Goal: Task Accomplishment & Management: Complete application form

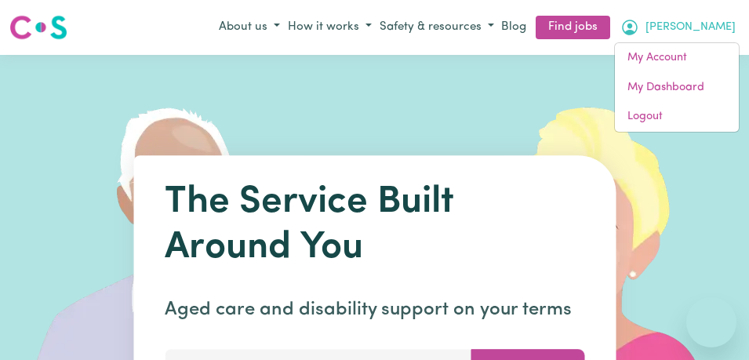
click at [670, 60] on link "My Account" at bounding box center [677, 58] width 124 height 30
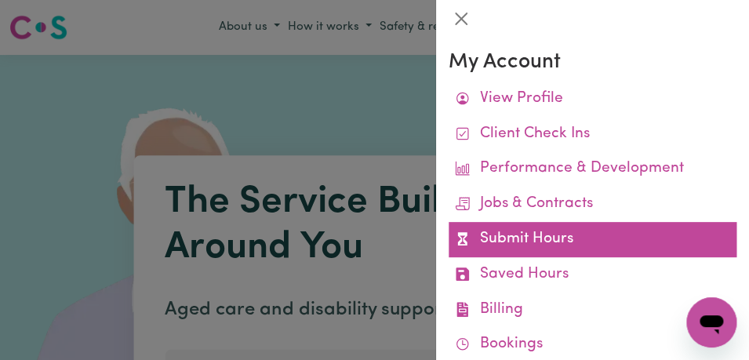
click at [578, 250] on link "Submit Hours" at bounding box center [593, 239] width 288 height 35
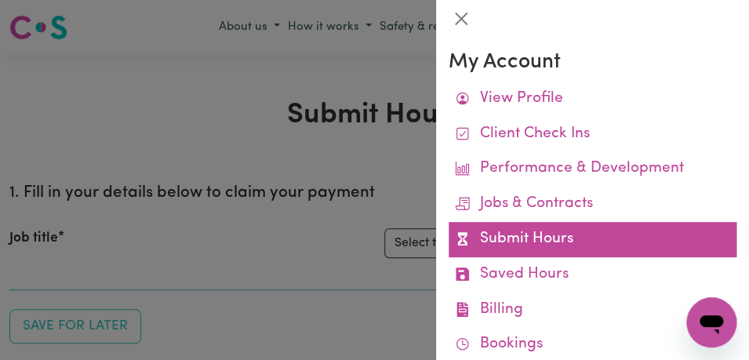
click at [566, 238] on link "Submit Hours" at bounding box center [593, 239] width 288 height 35
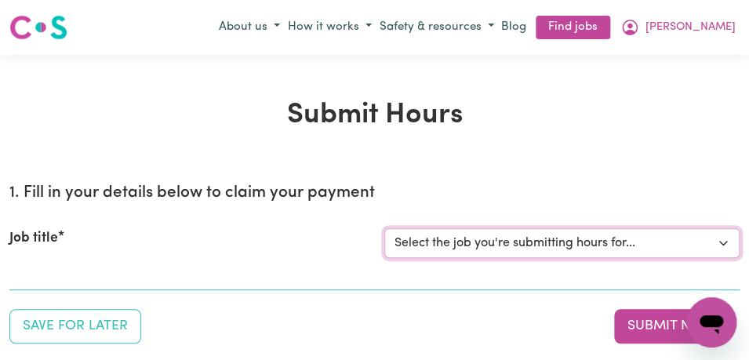
select select "11855"
click option "[[PERSON_NAME]] Support Worker Needed For Personal Care In the Morning- [PERSON…" at bounding box center [0, 0] width 0 height 0
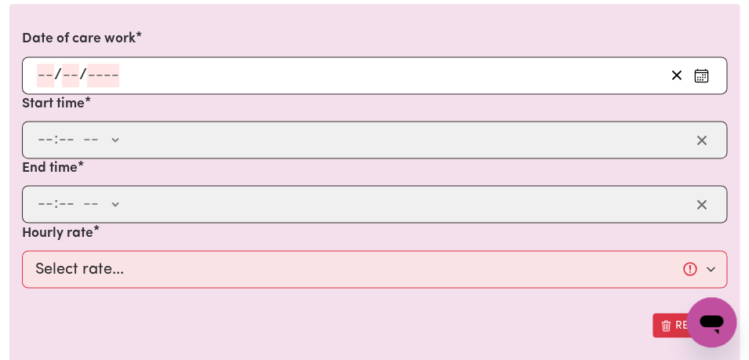
scroll to position [520, 0]
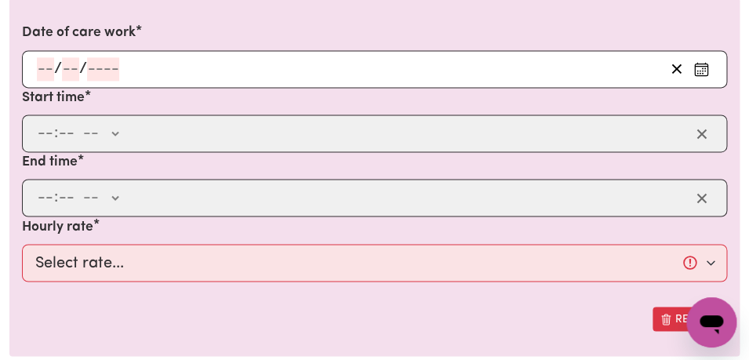
click at [704, 64] on icon "Enter the date of care work" at bounding box center [701, 69] width 16 height 16
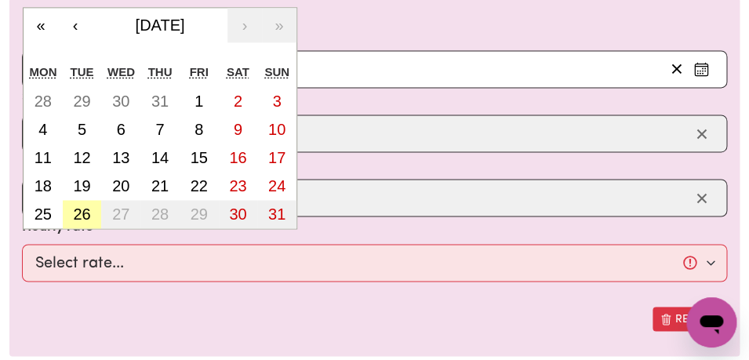
click at [78, 217] on abbr "26" at bounding box center [81, 214] width 17 height 17
type input "[DATE]"
type input "26"
type input "8"
type input "2025"
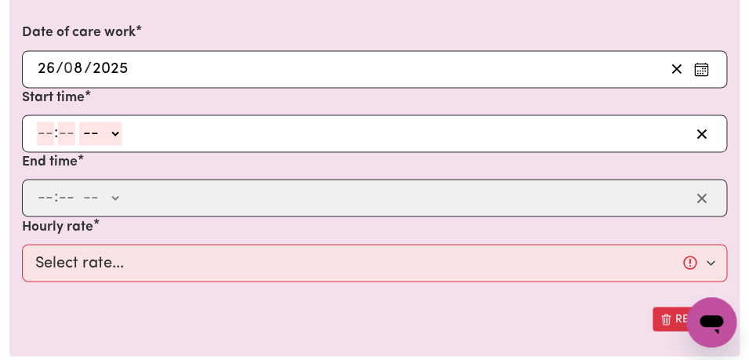
click at [43, 133] on input "number" at bounding box center [45, 134] width 17 height 24
type input "8"
type input "00"
select select "am"
click option "AM" at bounding box center [0, 0] width 0 height 0
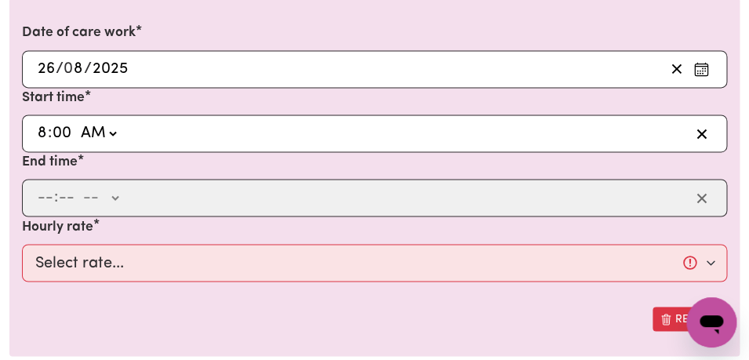
type input "08:00"
type input "0"
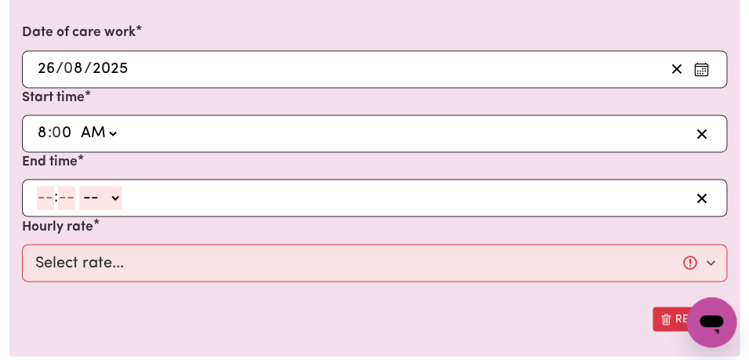
click at [49, 203] on input "number" at bounding box center [45, 198] width 17 height 24
type input "9"
type input "00"
select select "am"
click option "AM" at bounding box center [0, 0] width 0 height 0
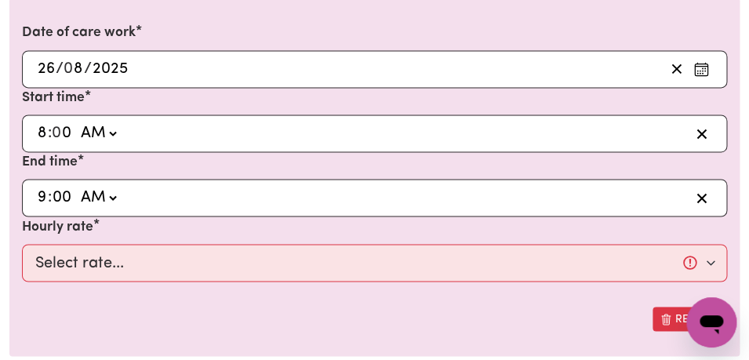
type input "09:00"
type input "0"
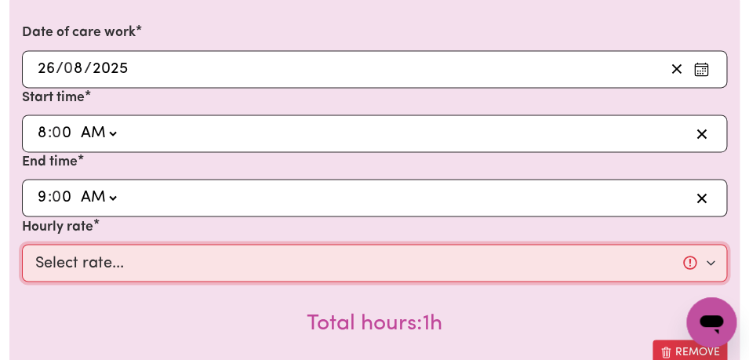
click at [22, 244] on select "Select rate... $44.00 (Weekday) $64.00 ([DATE]) $74.00 ([DATE]) $104.00 (Public…" at bounding box center [374, 263] width 705 height 38
select select "44-Weekday"
click option "$44.00 (Weekday)" at bounding box center [0, 0] width 0 height 0
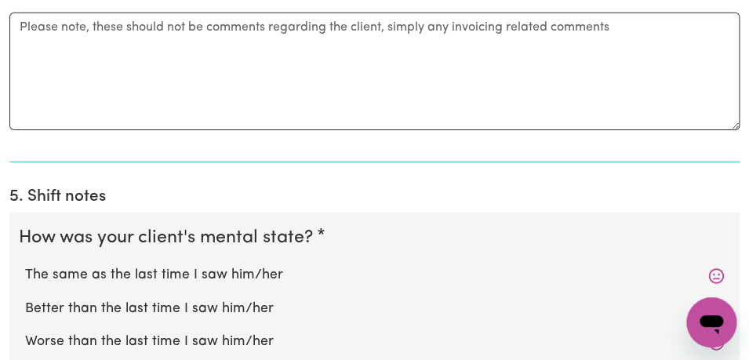
scroll to position [1249, 0]
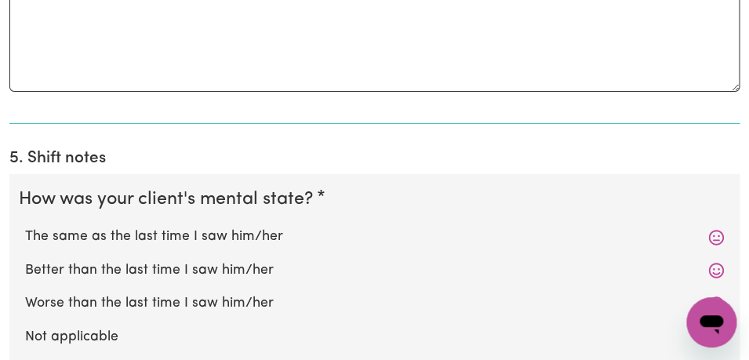
click at [162, 243] on label "The same as the last time I saw him/her" at bounding box center [374, 237] width 699 height 20
click at [25, 227] on input "The same as the last time I saw him/her" at bounding box center [24, 226] width 1 height 1
radio input "true"
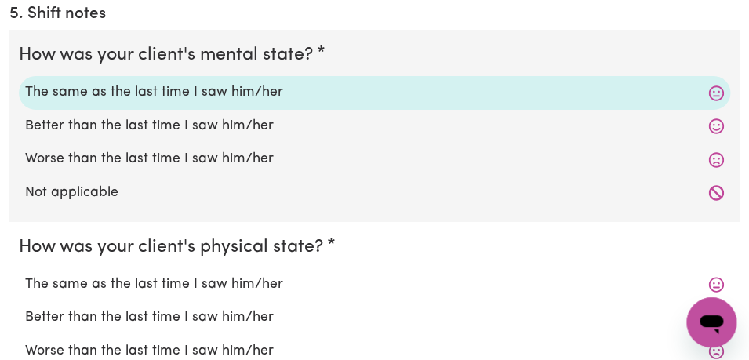
scroll to position [1403, 0]
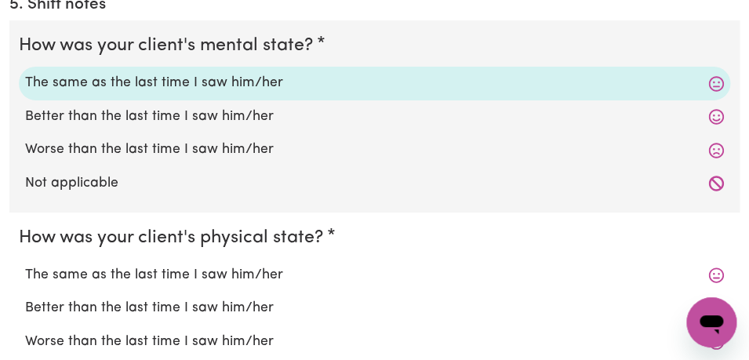
click at [160, 273] on label "The same as the last time I saw him/her" at bounding box center [374, 275] width 699 height 20
click at [25, 265] on input "The same as the last time I saw him/her" at bounding box center [24, 264] width 1 height 1
radio input "true"
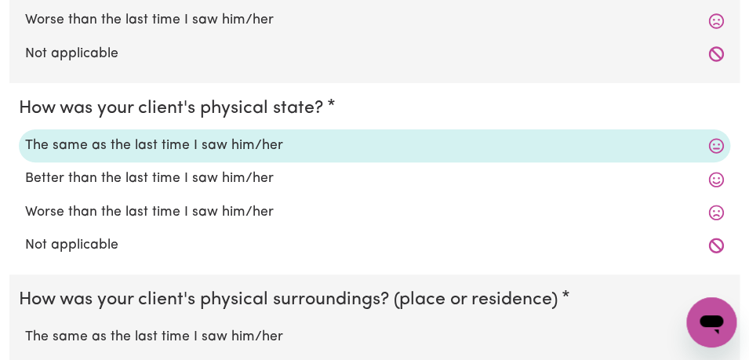
scroll to position [1548, 0]
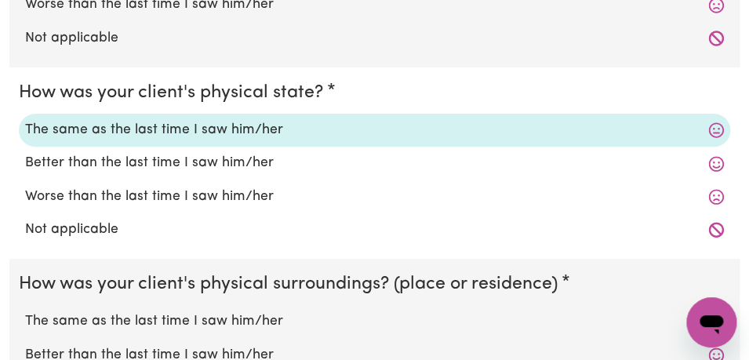
click at [158, 322] on label "The same as the last time I saw him/her" at bounding box center [374, 321] width 699 height 20
click at [25, 311] on input "The same as the last time I saw him/her" at bounding box center [24, 311] width 1 height 1
radio input "true"
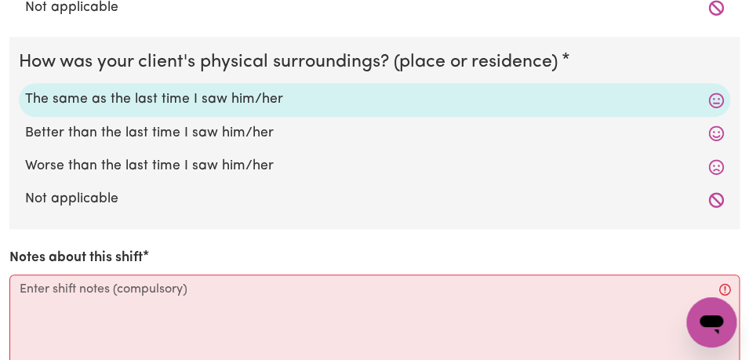
scroll to position [1800, 0]
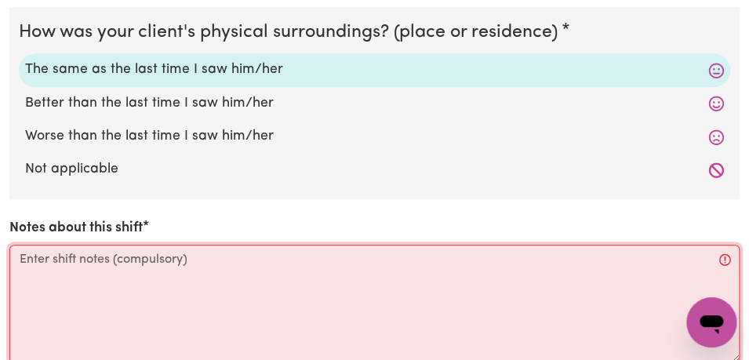
click at [160, 273] on textarea "Notes about this shift" at bounding box center [374, 304] width 730 height 118
type textarea "A"
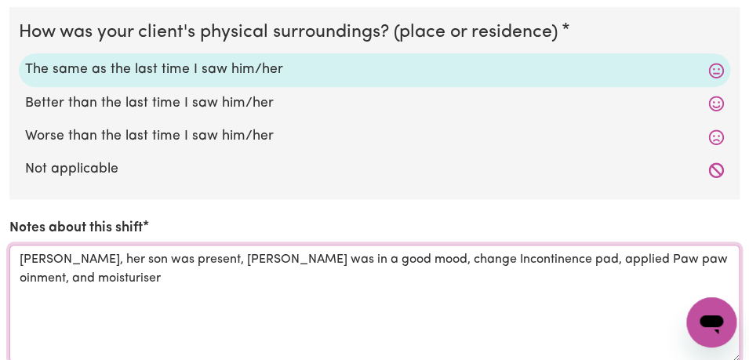
click at [603, 260] on textarea "[PERSON_NAME], her son was present, [PERSON_NAME] was in a good mood, change In…" at bounding box center [374, 304] width 730 height 118
click at [102, 279] on textarea "[PERSON_NAME], her son was present, [PERSON_NAME] was in a good mood, change In…" at bounding box center [374, 304] width 730 height 118
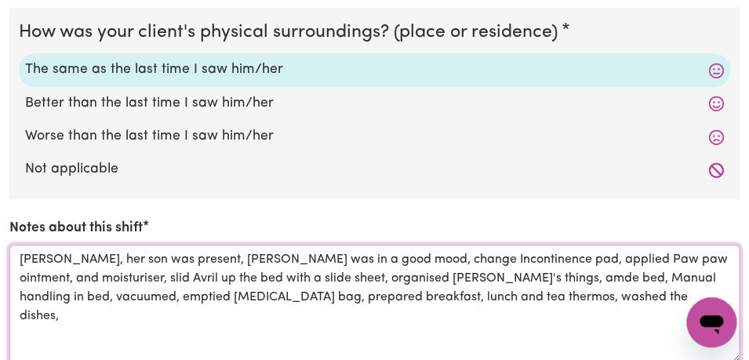
click at [458, 282] on textarea "[PERSON_NAME], her son was present, [PERSON_NAME] was in a good mood, change In…" at bounding box center [374, 304] width 730 height 118
click at [527, 300] on textarea "[PERSON_NAME], her son was present, [PERSON_NAME] was in a good mood, change In…" at bounding box center [374, 304] width 730 height 118
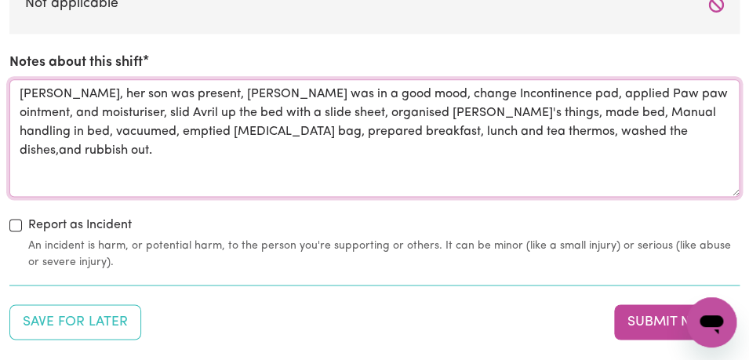
scroll to position [2001, 0]
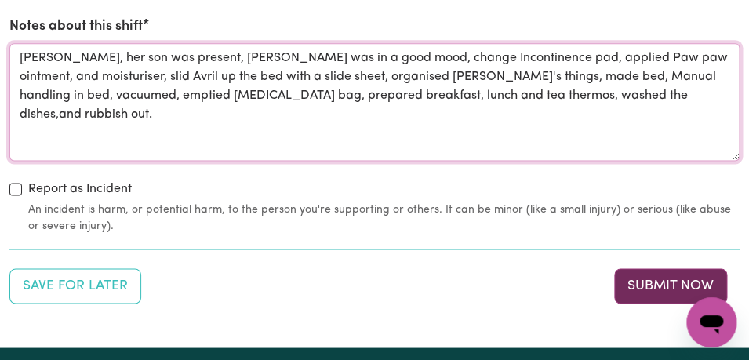
type textarea "[PERSON_NAME], her son was present, [PERSON_NAME] was in a good mood, change In…"
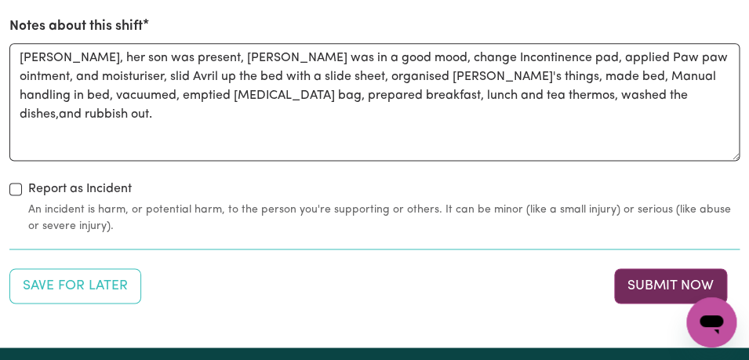
click at [666, 282] on button "Submit Now" at bounding box center [670, 285] width 113 height 35
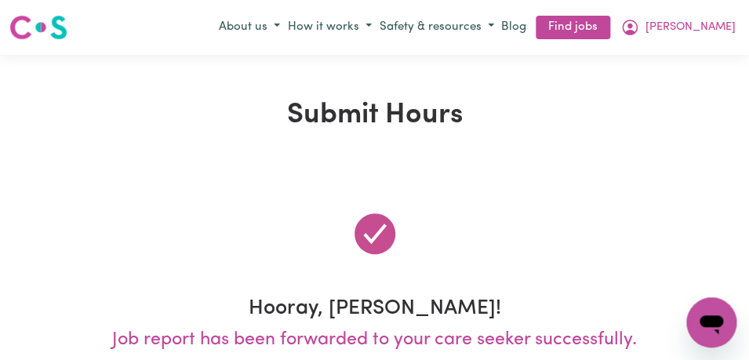
scroll to position [0, 0]
